Goal: Task Accomplishment & Management: Manage account settings

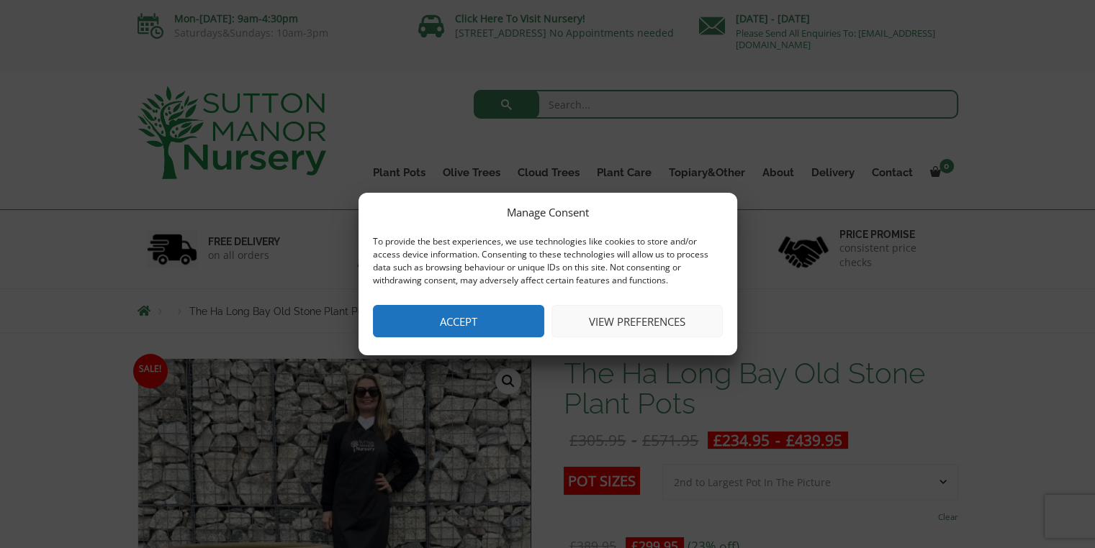
click at [658, 320] on button "View preferences" at bounding box center [636, 321] width 171 height 32
click at [0, 0] on span "Marketing Marketing" at bounding box center [0, 0] width 0 height 0
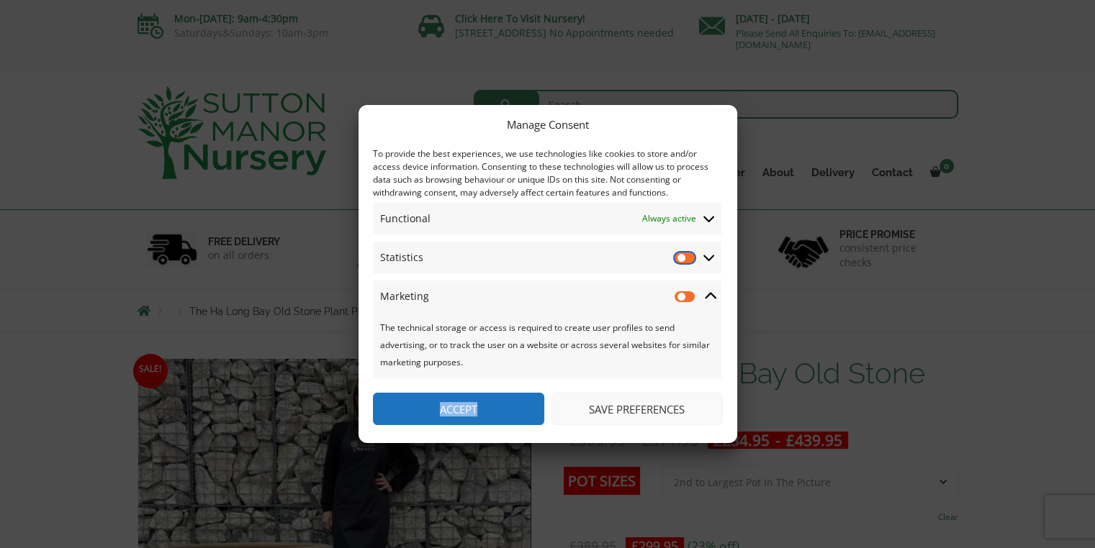
click at [679, 258] on input "Statistics" at bounding box center [685, 257] width 22 height 14
checkbox input "false"
click at [682, 294] on input "Marketing" at bounding box center [685, 296] width 22 height 14
checkbox input "true"
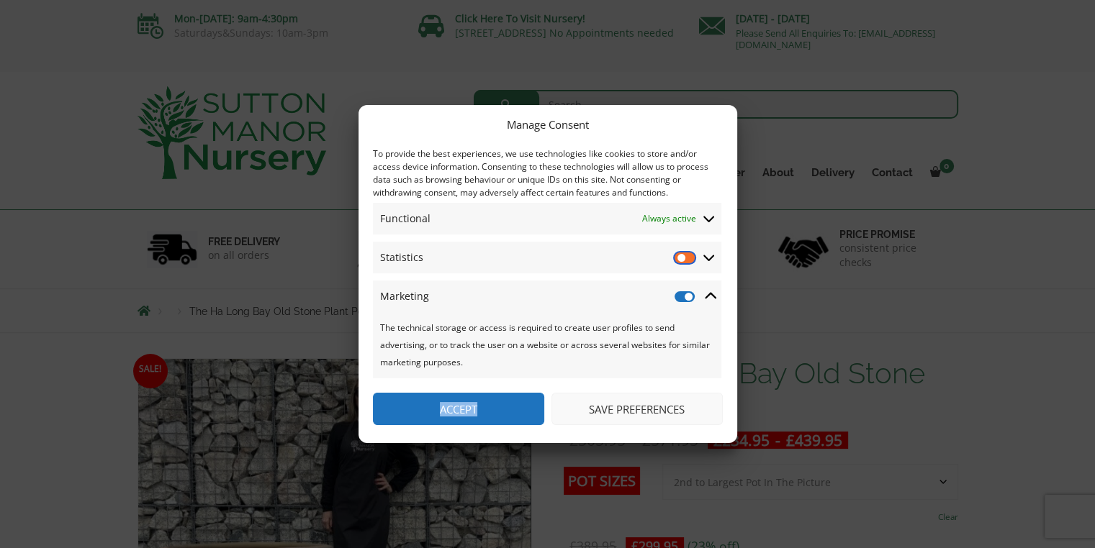
click at [679, 257] on input "Statistics" at bounding box center [685, 257] width 22 height 14
checkbox input "false"
click at [687, 299] on input "Marketing" at bounding box center [685, 296] width 22 height 14
checkbox input "false"
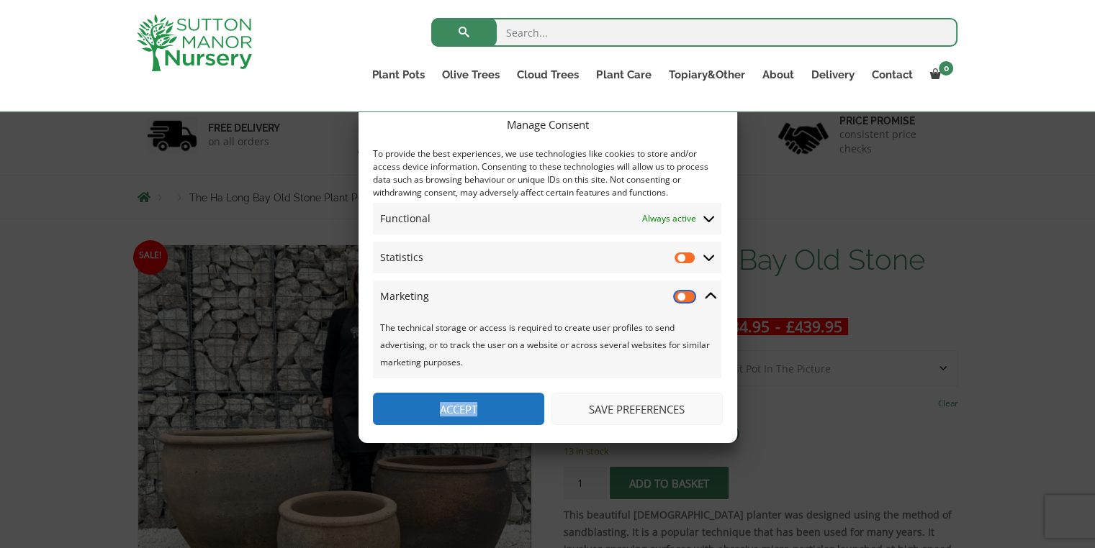
scroll to position [88, 0]
click at [615, 411] on button "Save preferences" at bounding box center [636, 409] width 171 height 32
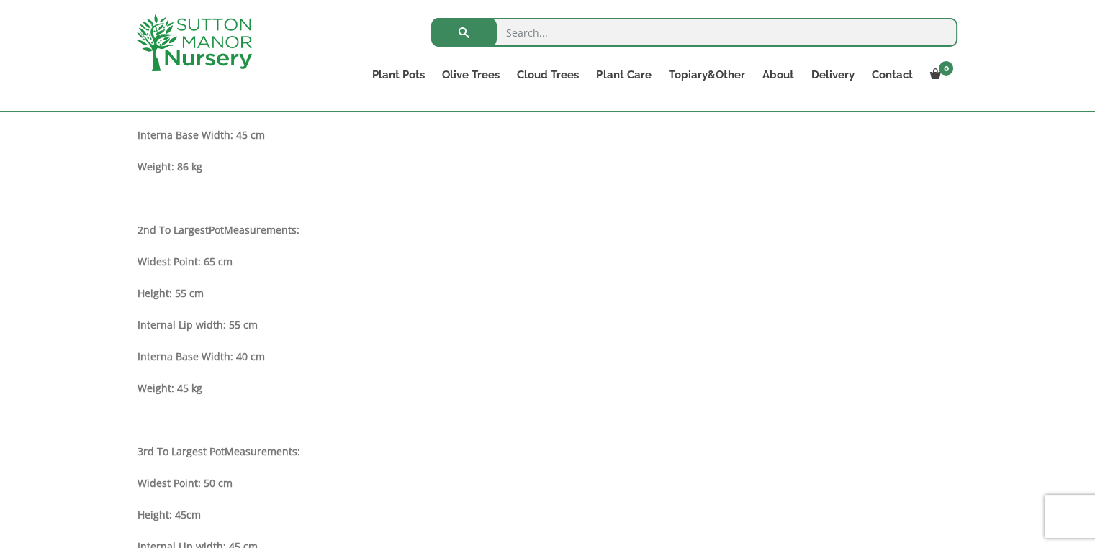
scroll to position [0, 0]
